Goal: Task Accomplishment & Management: Manage account settings

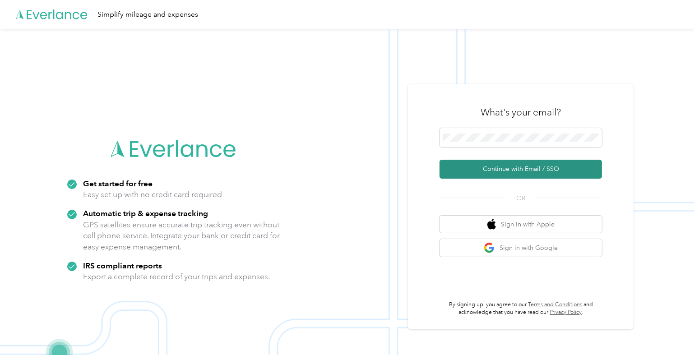
click at [540, 165] on button "Continue with Email / SSO" at bounding box center [521, 169] width 163 height 19
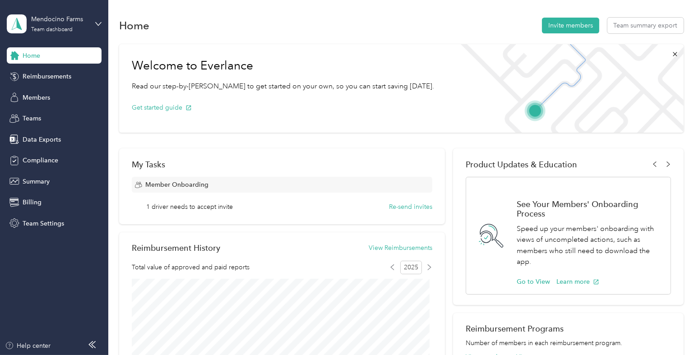
click at [155, 14] on div "Home Invite members Team summary export Welcome to Everlance Read our step-by-[…" at bounding box center [401, 334] width 586 height 668
click at [38, 80] on span "Reimbursements" at bounding box center [47, 76] width 49 height 9
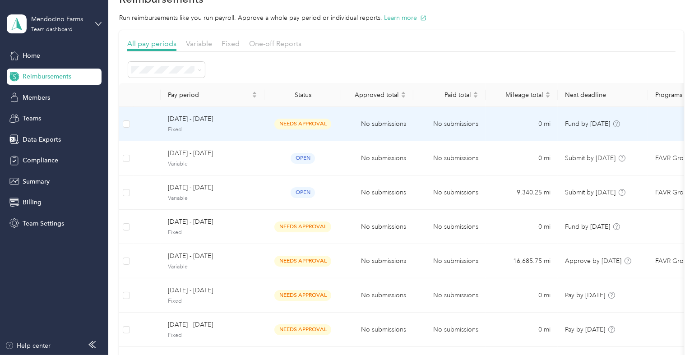
scroll to position [28, 0]
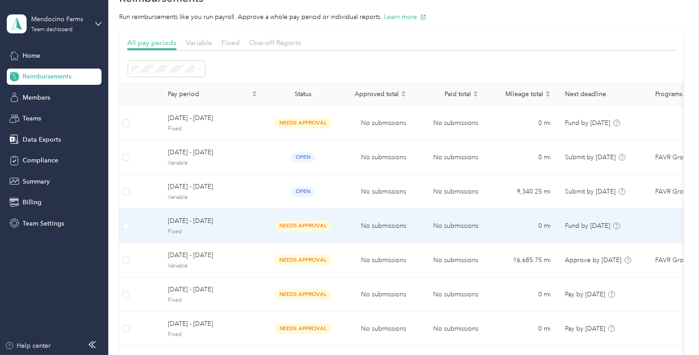
click at [269, 214] on td "needs approval" at bounding box center [303, 226] width 77 height 34
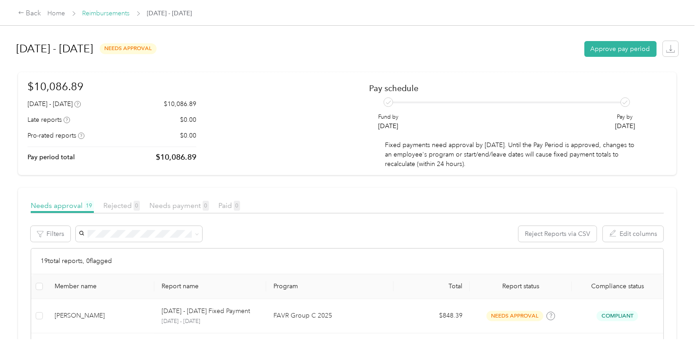
click at [114, 9] on link "Reimbursements" at bounding box center [106, 13] width 47 height 8
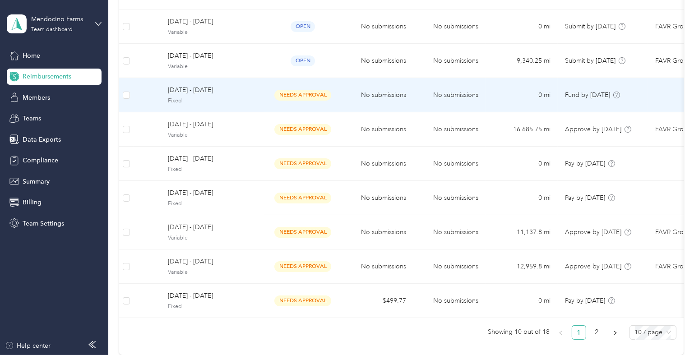
scroll to position [180, 0]
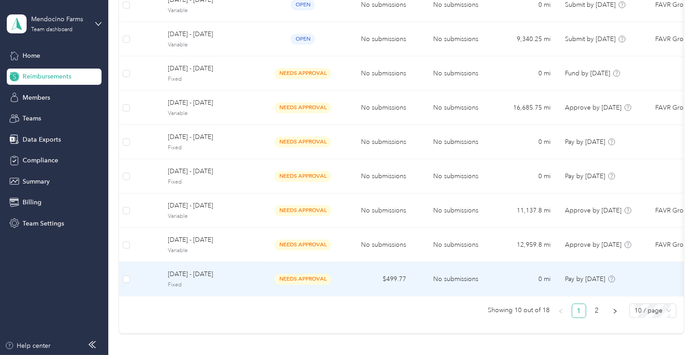
click at [244, 276] on span "[DATE] - [DATE]" at bounding box center [212, 275] width 89 height 10
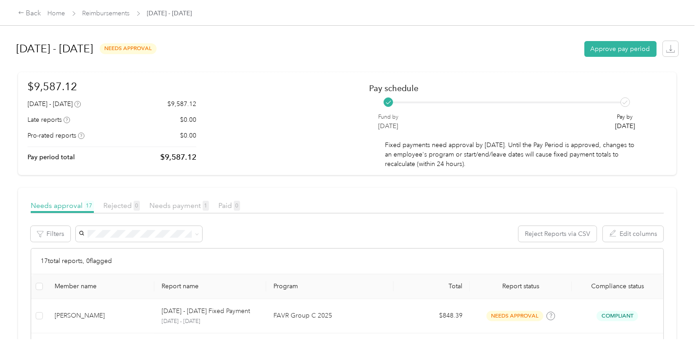
click at [109, 7] on div "Back Home Reimbursements [DATE] - [DATE]" at bounding box center [349, 12] width 699 height 25
click at [117, 16] on link "Reimbursements" at bounding box center [106, 13] width 47 height 8
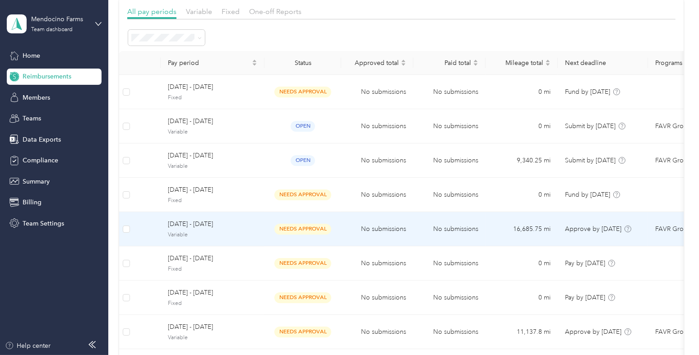
scroll to position [66, 0]
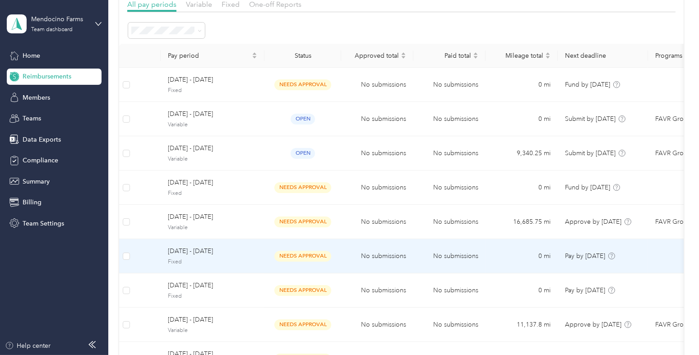
click at [212, 255] on span "[DATE] - [DATE]" at bounding box center [212, 252] width 89 height 10
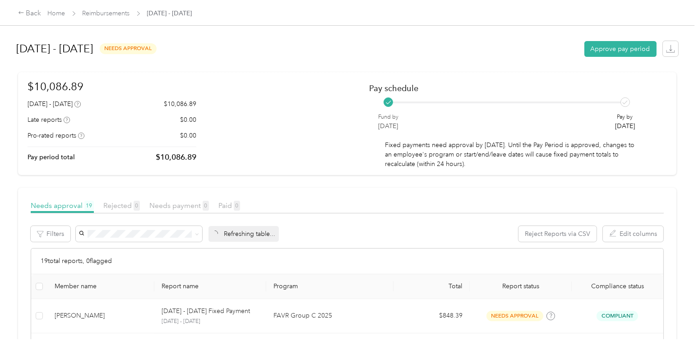
click at [121, 18] on div "Back Home Reimbursements [DATE] - [DATE]" at bounding box center [105, 13] width 174 height 11
click at [119, 15] on link "Reimbursements" at bounding box center [106, 13] width 47 height 8
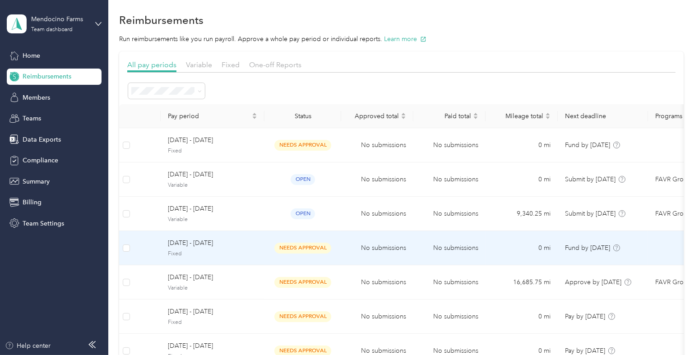
scroll to position [6, 0]
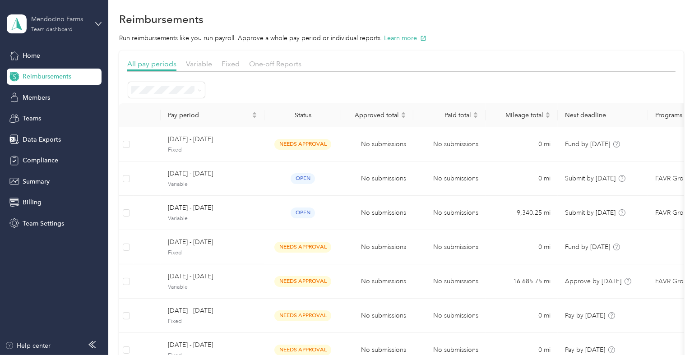
click at [76, 19] on div "Mendocino Farms" at bounding box center [59, 18] width 56 height 9
click at [36, 109] on div "Log out" at bounding box center [101, 115] width 177 height 16
